Goal: Check status: Check status

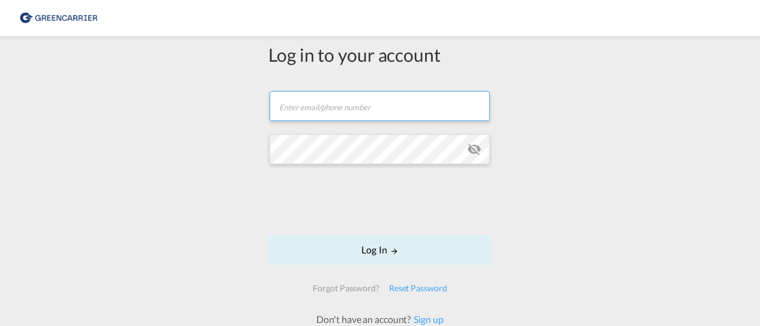
click at [368, 105] on input "text" at bounding box center [379, 106] width 220 height 30
type input "[EMAIL_ADDRESS][PERSON_NAME][DOMAIN_NAME]"
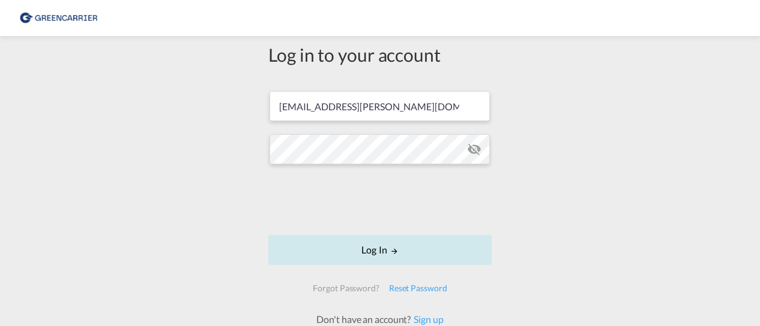
click at [408, 253] on button "Log In" at bounding box center [379, 250] width 223 height 30
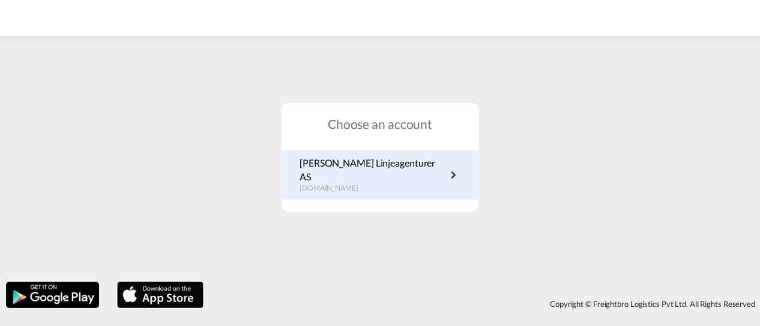
click at [364, 184] on p "[DOMAIN_NAME]" at bounding box center [372, 189] width 146 height 10
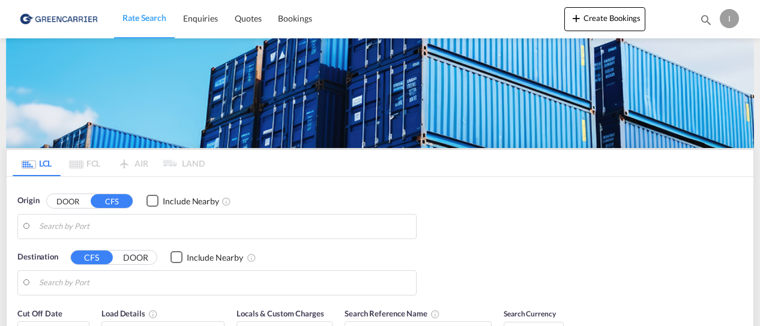
type input "[GEOGRAPHIC_DATA], NOOSL"
type input "Keelung (Chilung), TWKEL"
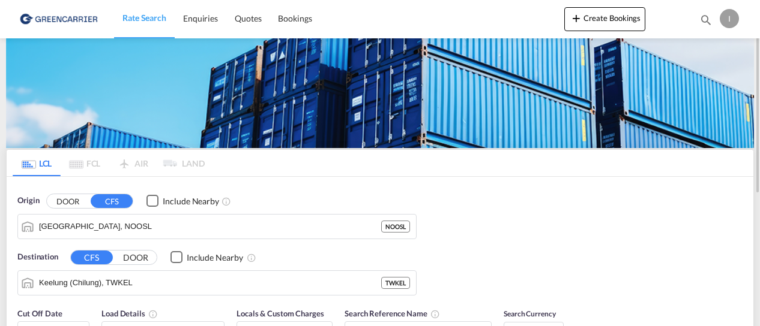
scroll to position [60, 0]
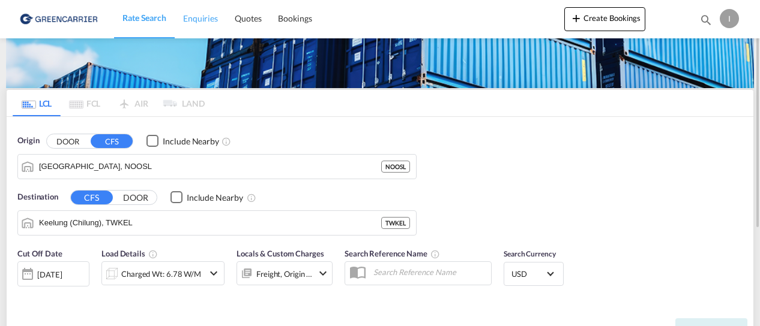
click at [206, 16] on span "Enquiries" at bounding box center [200, 18] width 35 height 10
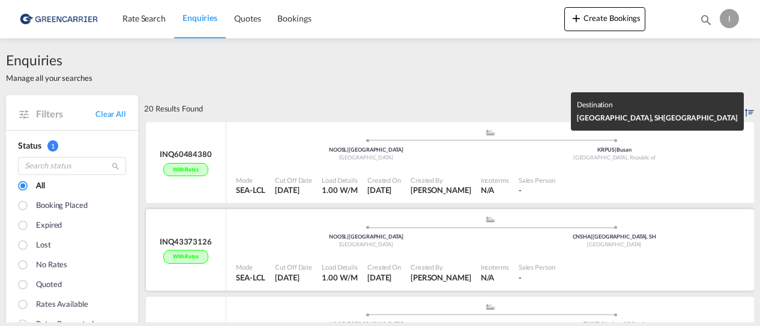
click at [552, 245] on div "China" at bounding box center [614, 245] width 248 height 8
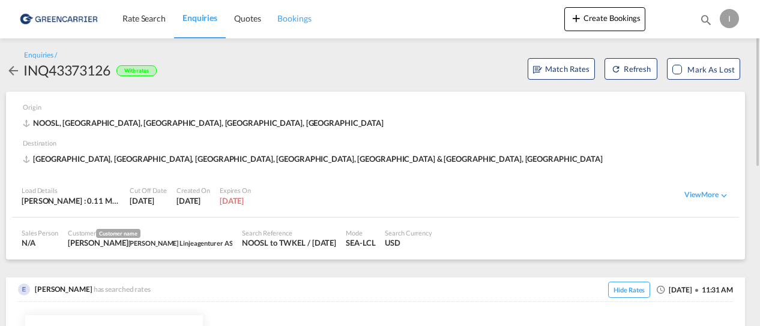
click at [300, 23] on span "Bookings" at bounding box center [294, 18] width 34 height 10
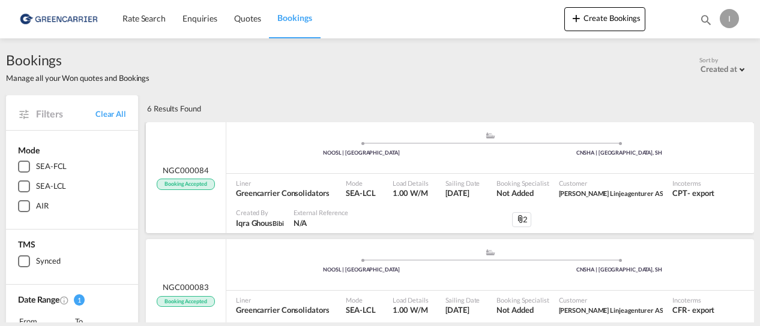
click at [679, 161] on div ".a{fill:#aaa8ad;} .a{fill:#aaa8ad;} NOOSL | Oslo CNSHA | Shanghai, SH" at bounding box center [490, 149] width 528 height 36
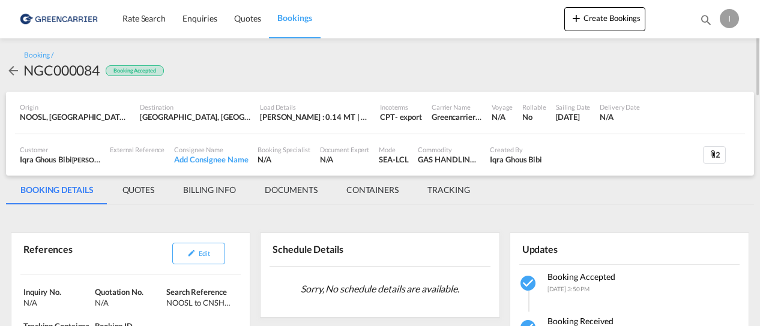
click at [288, 188] on md-tab-item "DOCUMENTS" at bounding box center [291, 190] width 82 height 29
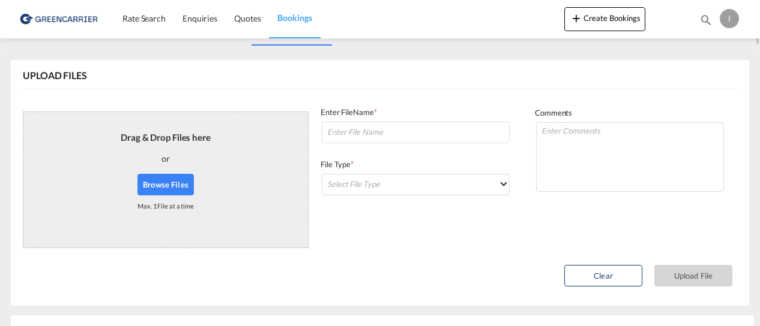
scroll to position [39, 0]
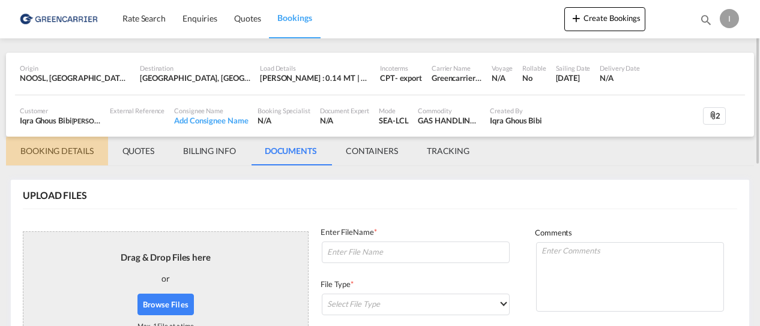
click at [82, 151] on md-tab-item "BOOKING DETAILS" at bounding box center [57, 151] width 102 height 29
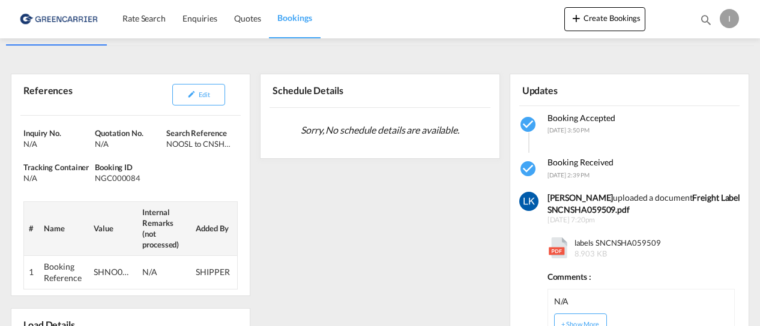
scroll to position [99, 0]
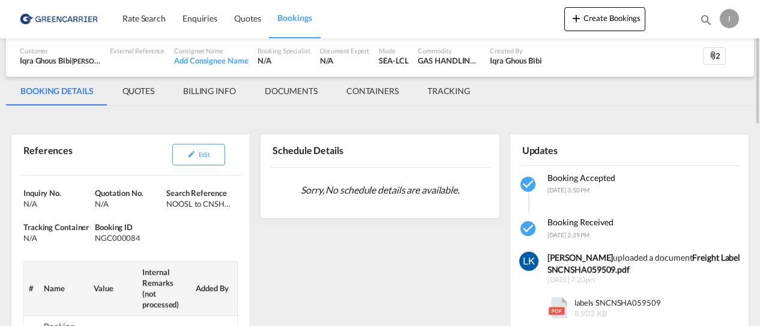
click at [294, 91] on md-tab-item "DOCUMENTS" at bounding box center [291, 91] width 82 height 29
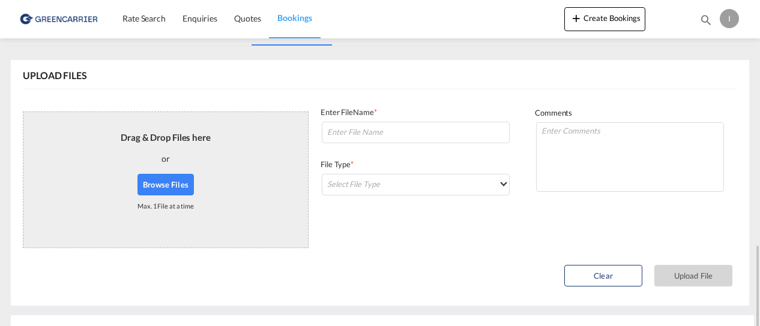
scroll to position [399, 0]
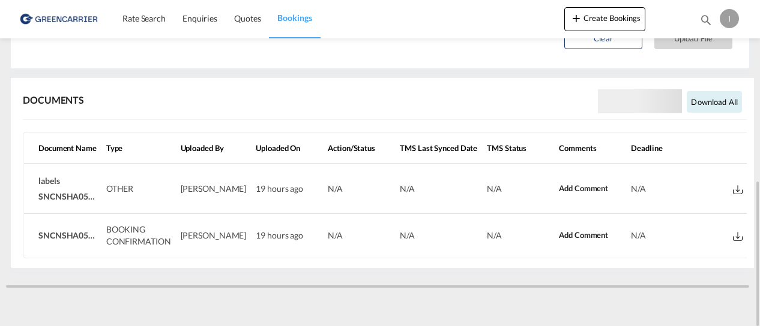
click at [733, 232] on md-icon at bounding box center [738, 236] width 10 height 9
click at [733, 189] on md-icon at bounding box center [738, 189] width 10 height 9
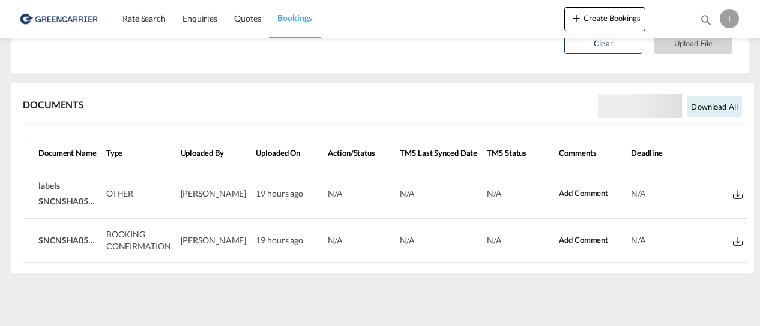
scroll to position [0, 0]
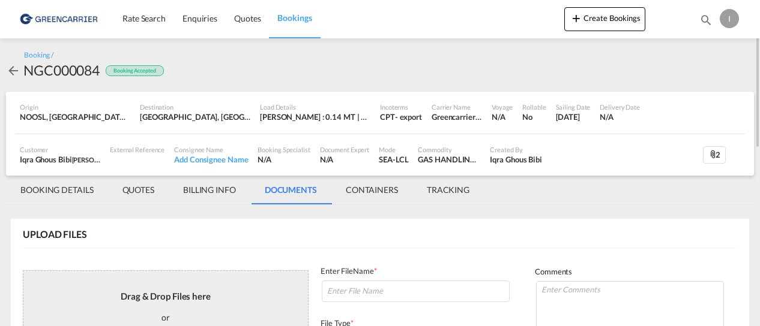
click at [44, 192] on md-tab-item "BOOKING DETAILS" at bounding box center [57, 190] width 102 height 29
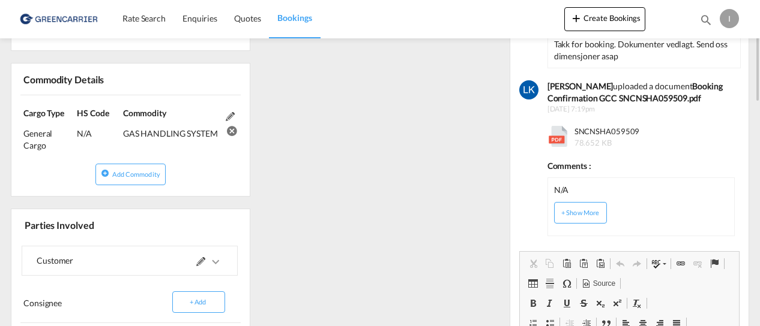
scroll to position [257, 0]
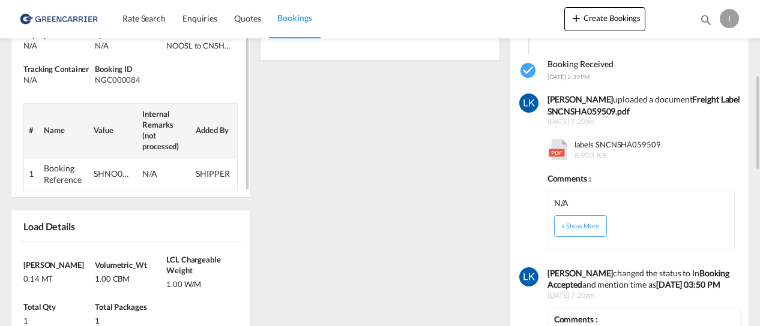
click at [112, 166] on td "SHNO00077389" at bounding box center [113, 174] width 49 height 34
click at [108, 177] on div "SHNO00077389" at bounding box center [112, 174] width 36 height 12
click at [113, 172] on div "SHNO00077389" at bounding box center [112, 174] width 36 height 12
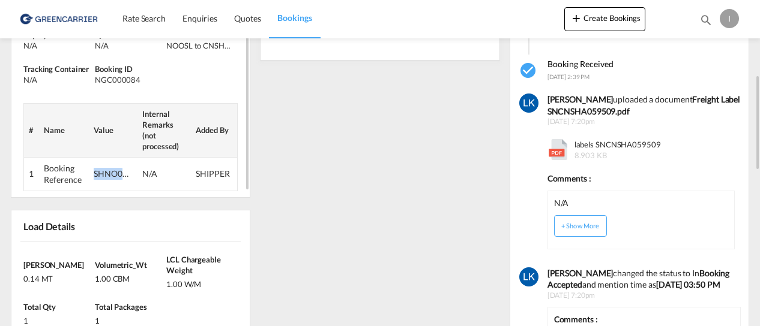
click at [113, 172] on div "SHNO00077389" at bounding box center [112, 174] width 36 height 12
copy div "SHNO00077389"
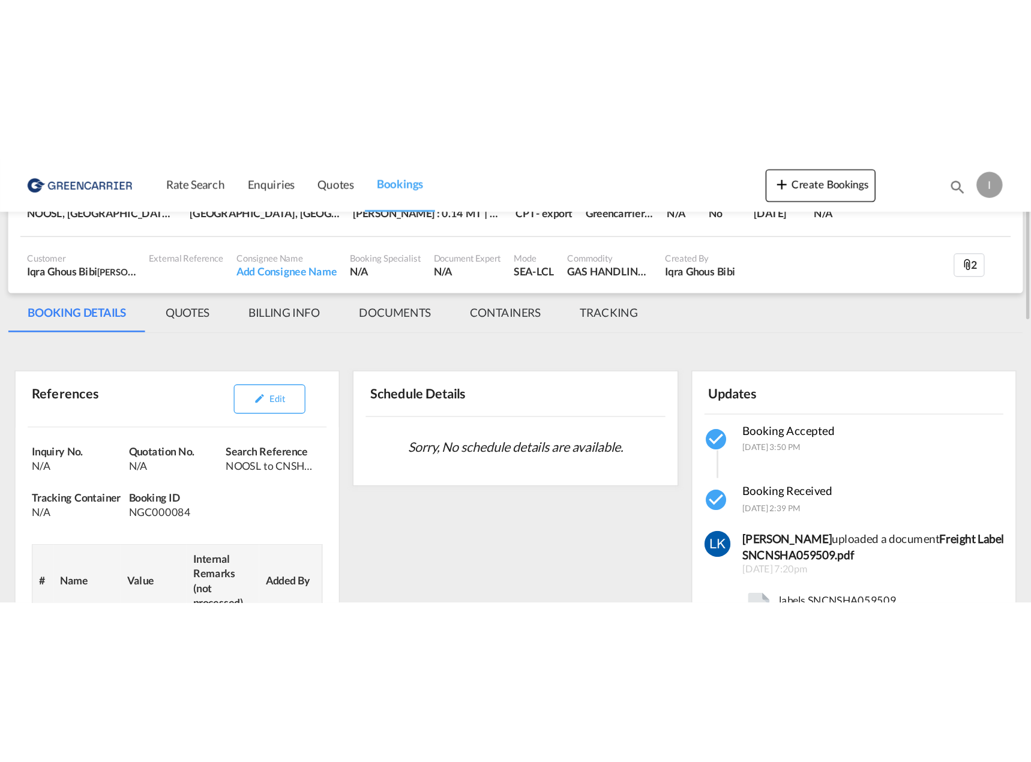
scroll to position [0, 0]
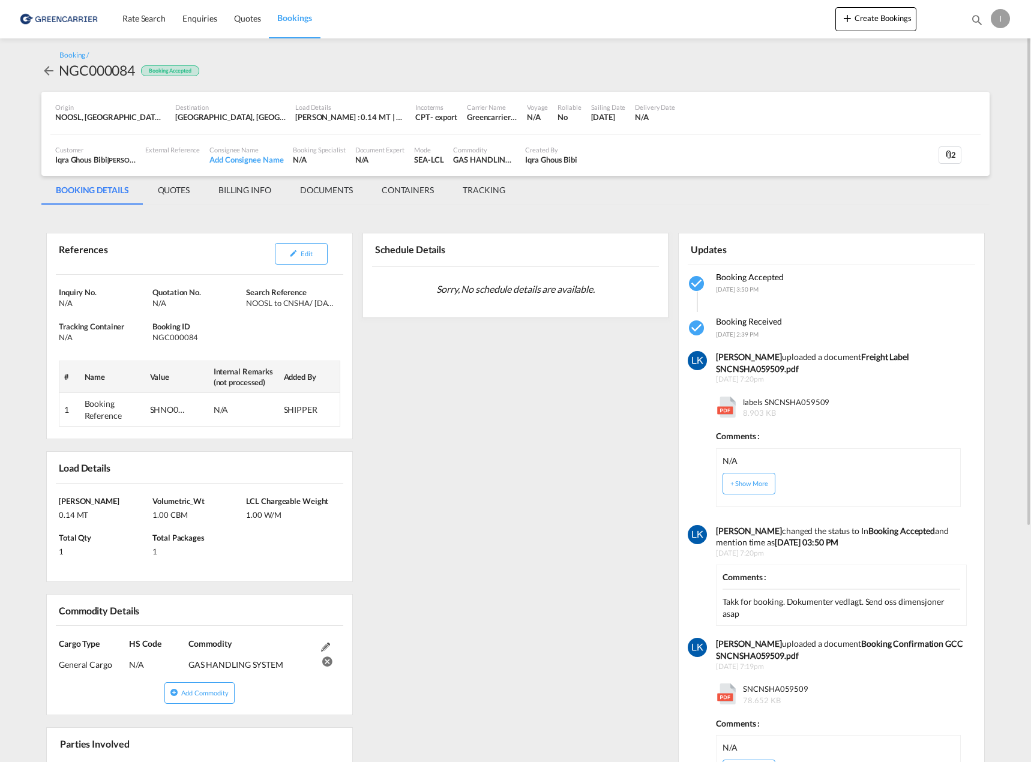
click at [443, 326] on div "References Edit Inquiry No. N/A Quotation No. N/A Search Reference NOOSL to CNS…" at bounding box center [515, 654] width 948 height 886
